Goal: Download file/media

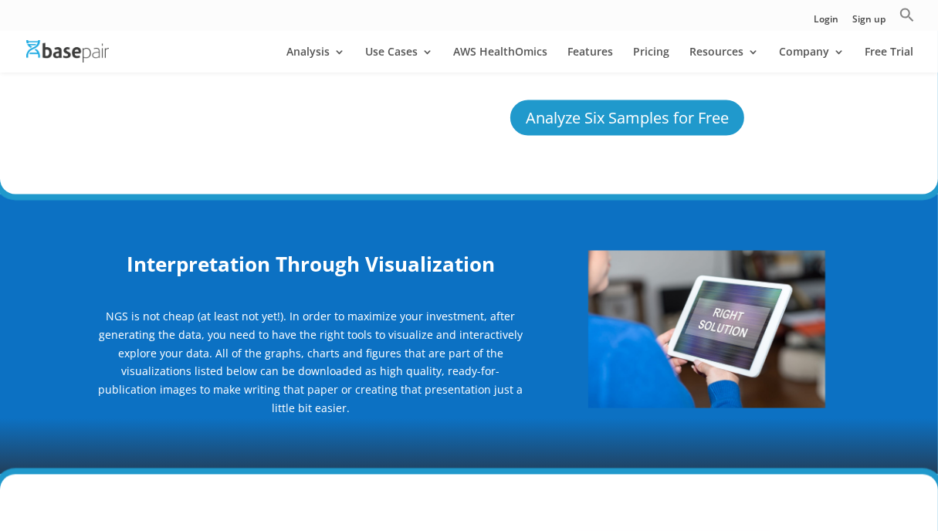
scroll to position [2182, 0]
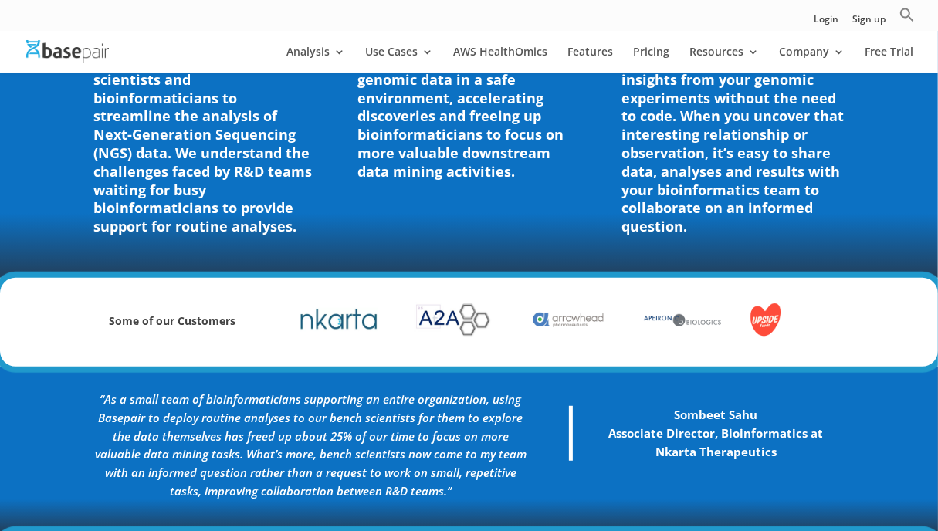
scroll to position [786, 0]
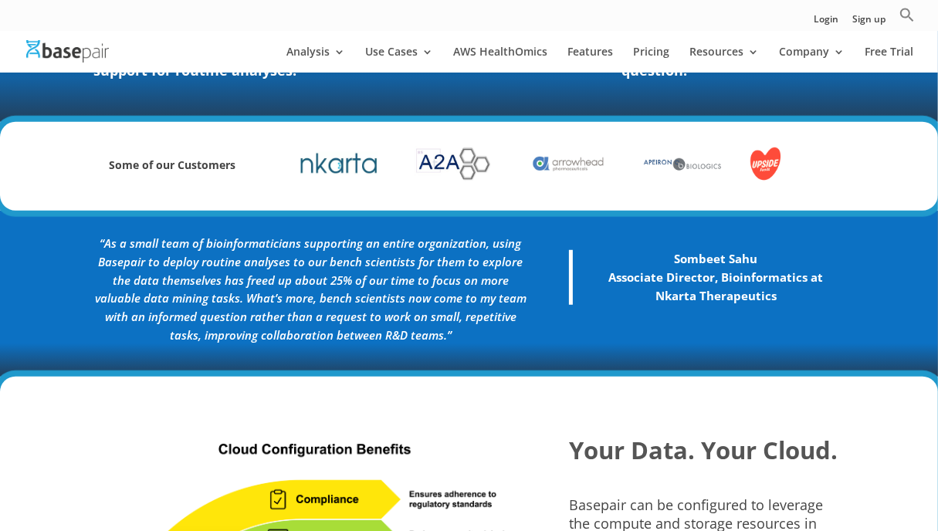
click at [652, 280] on strong "Associate Director, Bioinformatics at" at bounding box center [716, 276] width 215 height 15
click at [680, 281] on strong "Associate Director, Bioinformatics at" at bounding box center [716, 276] width 215 height 15
